Goal: Task Accomplishment & Management: Use online tool/utility

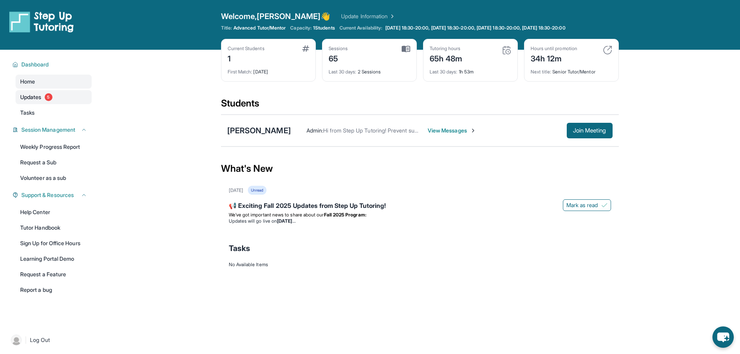
click at [41, 96] on span "Updates" at bounding box center [30, 97] width 21 height 8
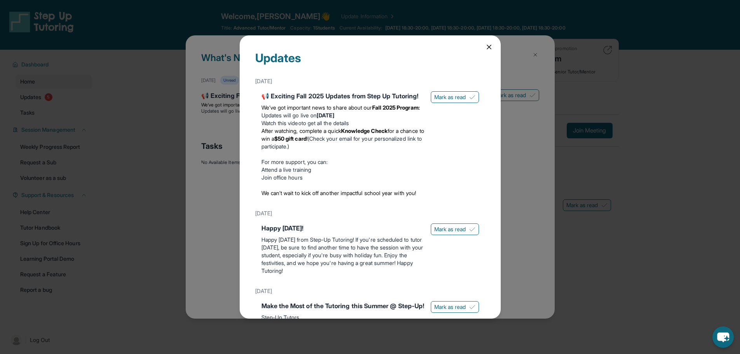
click at [485, 44] on icon at bounding box center [489, 47] width 8 height 8
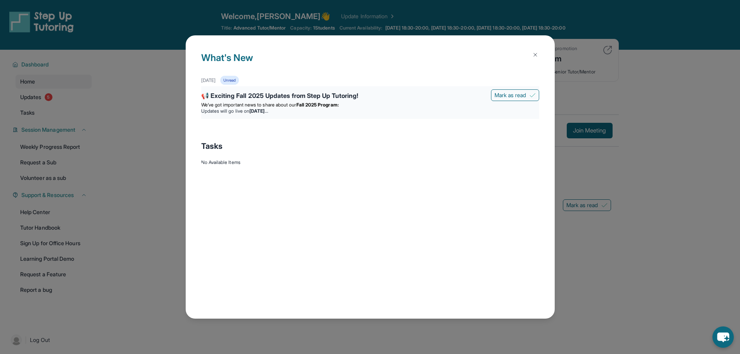
click at [276, 101] on div "📢 Exciting Fall 2025 Updates from Step Up Tutoring!" at bounding box center [370, 96] width 338 height 11
click at [272, 117] on div "📢 Exciting Fall 2025 Updates from Step Up Tutoring! [PERSON_NAME] as read We’ve…" at bounding box center [370, 102] width 338 height 33
click at [323, 107] on strong "Fall 2025 Program:" at bounding box center [318, 105] width 42 height 6
click at [260, 101] on div "📢 Exciting Fall 2025 Updates from Step Up Tutoring!" at bounding box center [370, 96] width 338 height 11
click at [212, 93] on div "📢 Exciting Fall 2025 Updates from Step Up Tutoring!" at bounding box center [370, 96] width 338 height 11
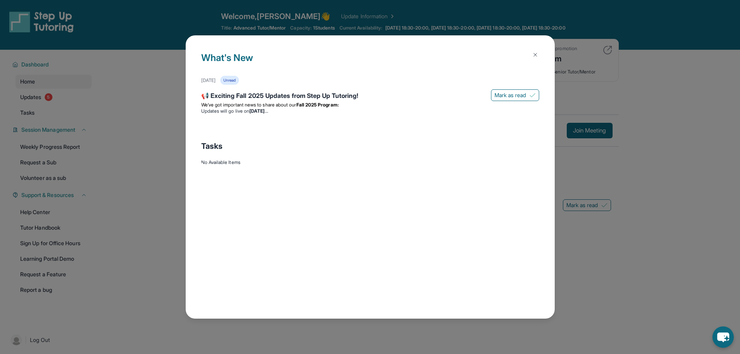
click at [533, 58] on img at bounding box center [535, 55] width 6 height 6
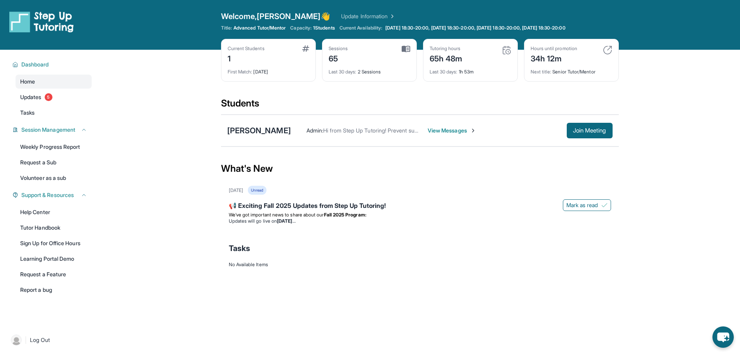
click at [662, 137] on main "Current Students 1 First Match : [DATE] Sessions 65 Last 30 days : 2 Sessions T…" at bounding box center [419, 172] width 641 height 244
click at [593, 128] on span "Join Meeting" at bounding box center [589, 130] width 33 height 5
